Goal: Use online tool/utility: Utilize a website feature to perform a specific function

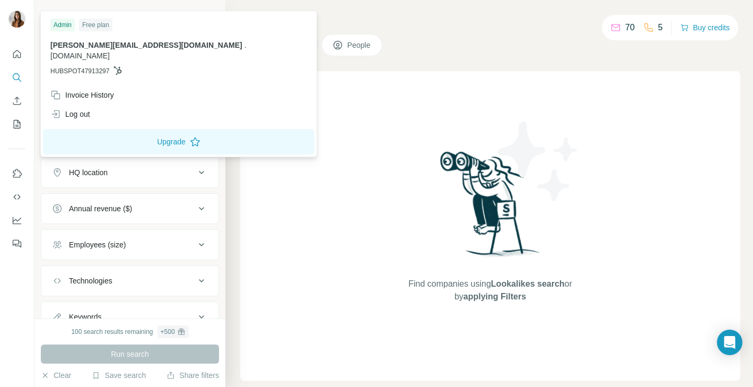
click at [12, 19] on img at bounding box center [16, 19] width 17 height 17
click at [88, 90] on div "Invoice History" at bounding box center [82, 95] width 64 height 11
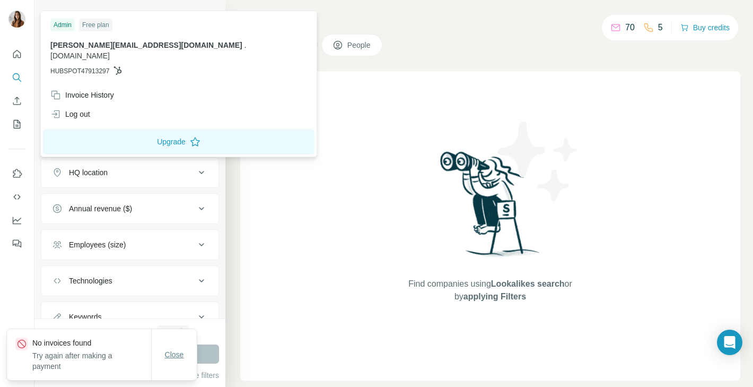
click at [173, 363] on button "Close" at bounding box center [175, 354] width 34 height 19
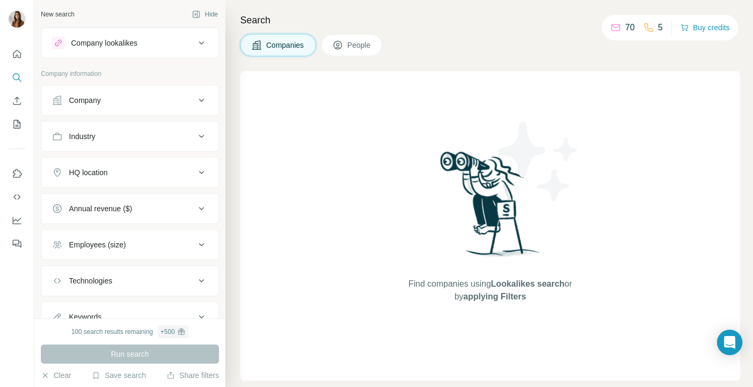
click at [199, 41] on icon at bounding box center [201, 42] width 5 height 3
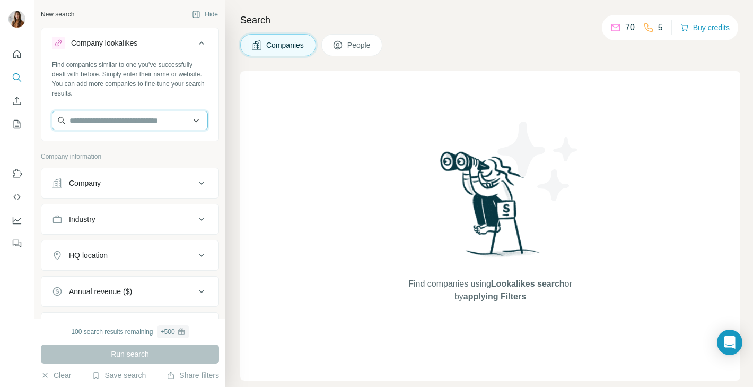
click at [125, 119] on input "text" at bounding box center [130, 120] width 156 height 19
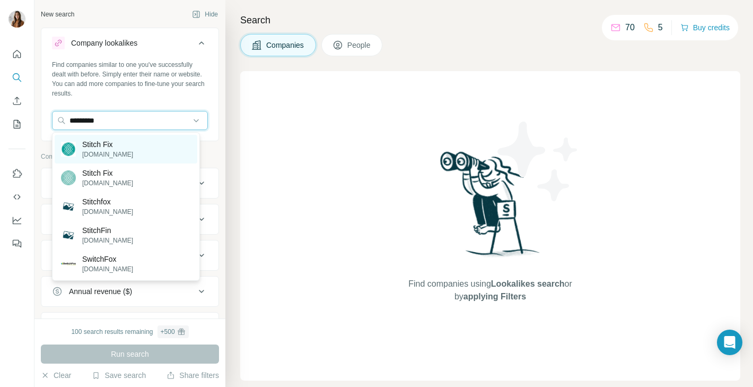
type input "*********"
click at [114, 149] on p "Stitch Fix" at bounding box center [107, 144] width 51 height 11
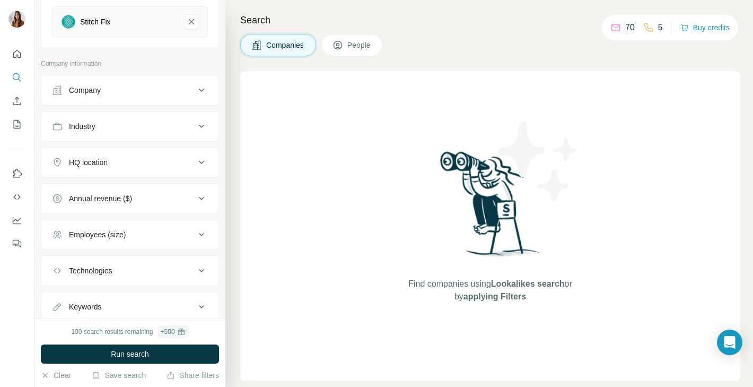
scroll to position [168, 0]
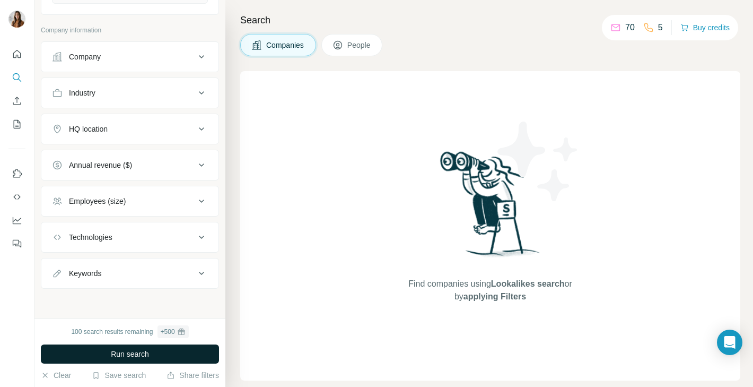
click at [127, 351] on span "Run search" at bounding box center [130, 353] width 38 height 11
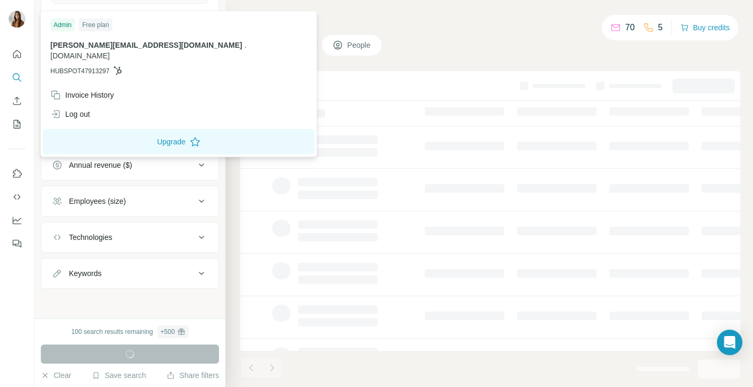
click at [20, 20] on img at bounding box center [16, 19] width 17 height 17
click at [419, 27] on h4 "Search" at bounding box center [490, 20] width 500 height 15
click at [65, 23] on div "Admin" at bounding box center [62, 25] width 24 height 13
